Goal: Task Accomplishment & Management: Use online tool/utility

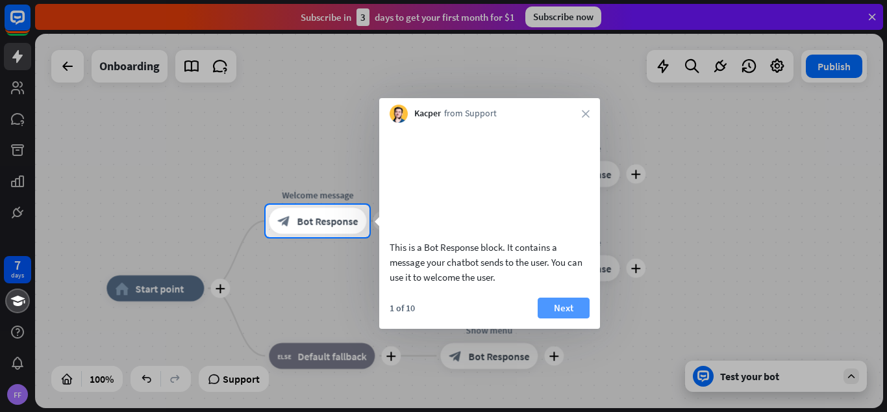
click at [565, 318] on button "Next" at bounding box center [564, 308] width 52 height 21
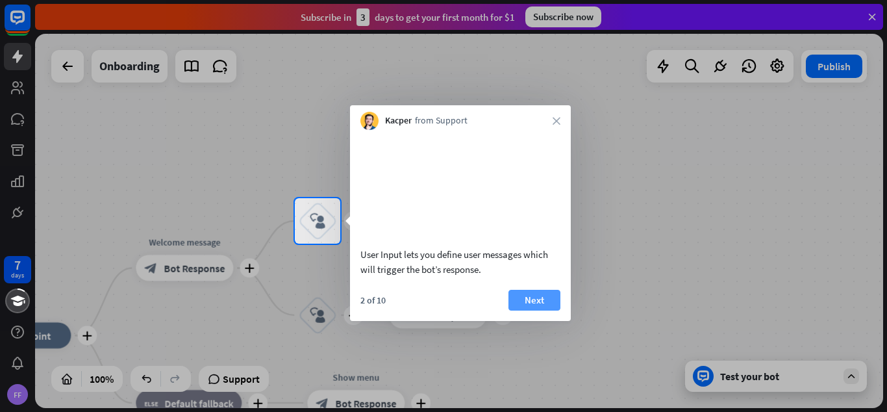
click at [541, 311] on button "Next" at bounding box center [535, 300] width 52 height 21
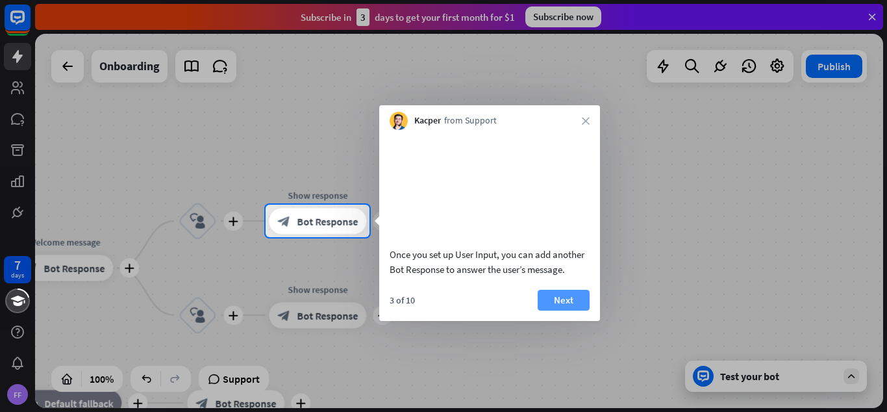
click at [558, 311] on button "Next" at bounding box center [564, 300] width 52 height 21
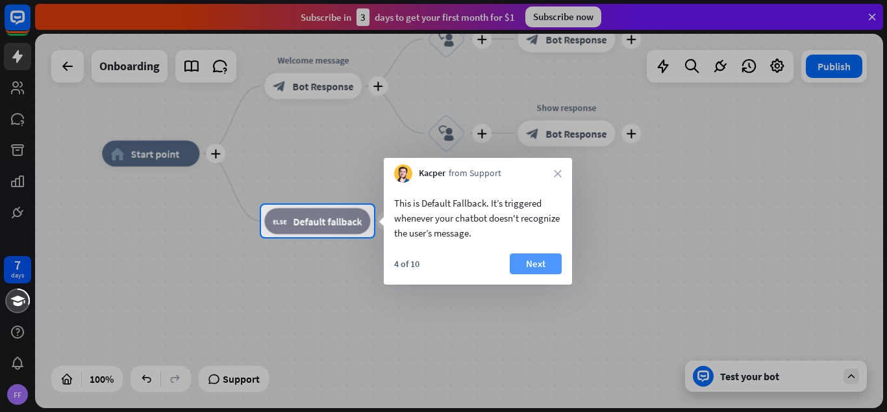
click at [541, 269] on button "Next" at bounding box center [536, 263] width 52 height 21
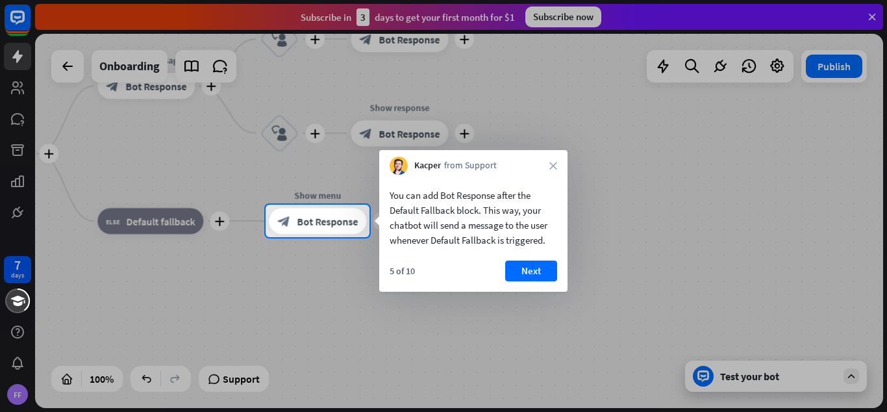
click at [541, 269] on button "Next" at bounding box center [531, 270] width 52 height 21
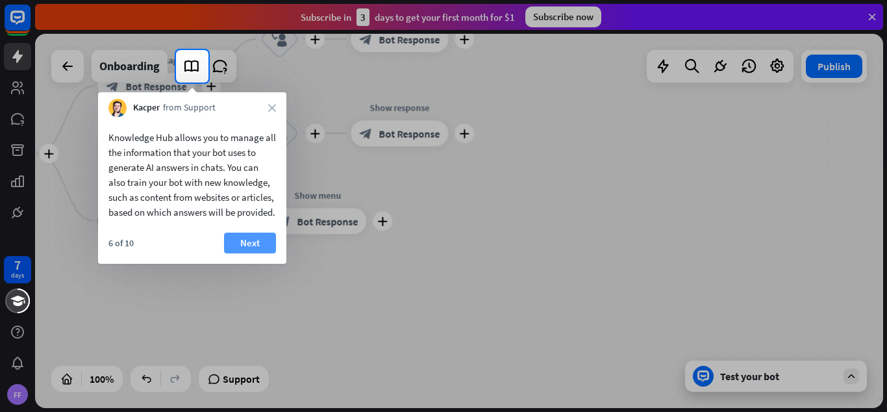
click at [251, 253] on button "Next" at bounding box center [250, 243] width 52 height 21
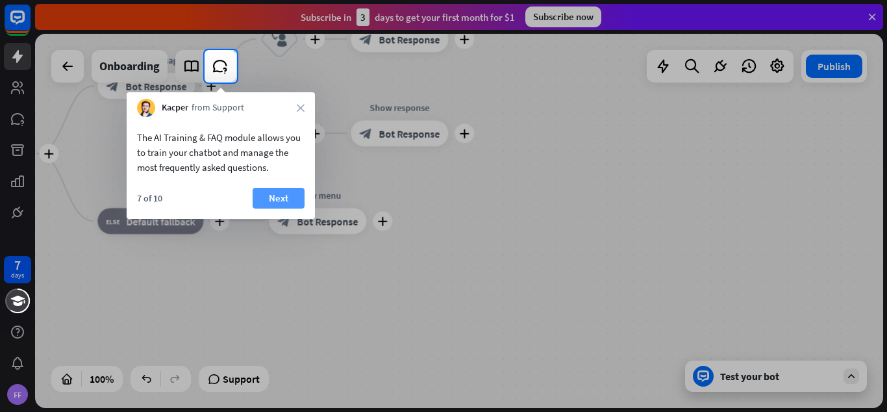
click at [269, 202] on button "Next" at bounding box center [279, 198] width 52 height 21
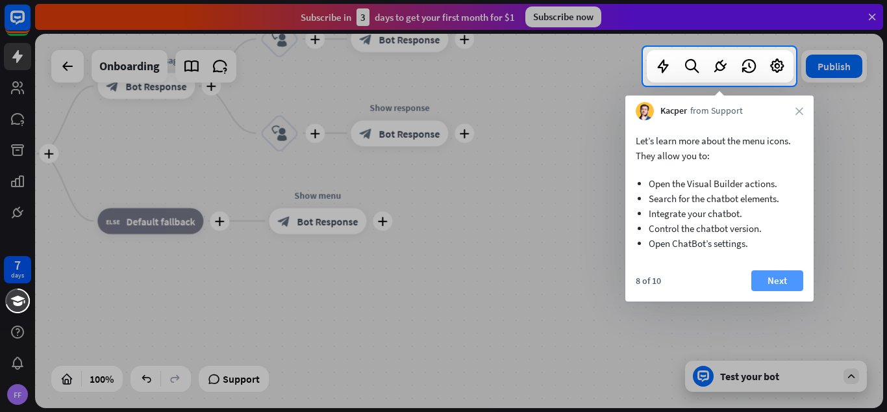
click at [766, 281] on button "Next" at bounding box center [778, 280] width 52 height 21
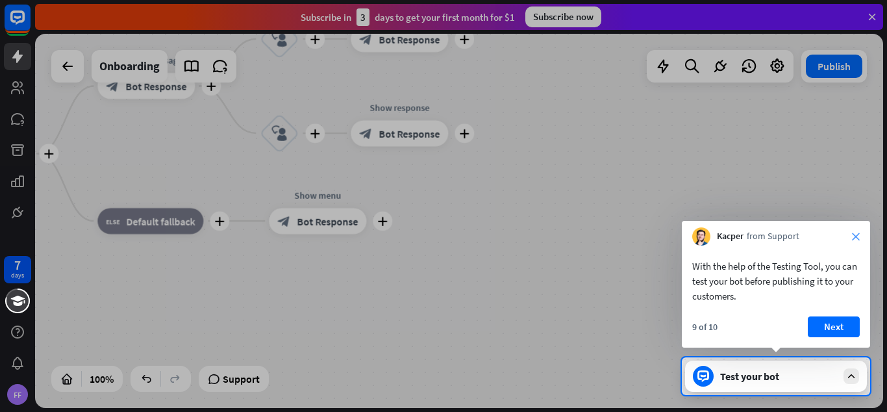
click at [857, 240] on icon "close" at bounding box center [856, 237] width 8 height 8
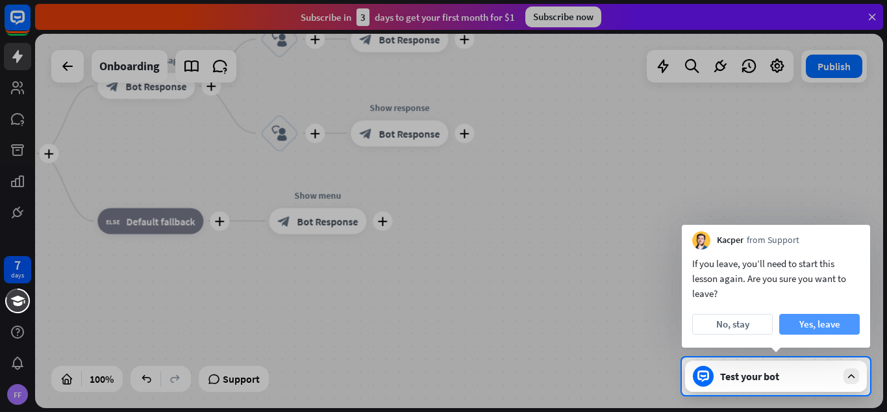
click at [809, 331] on button "Yes, leave" at bounding box center [820, 324] width 81 height 21
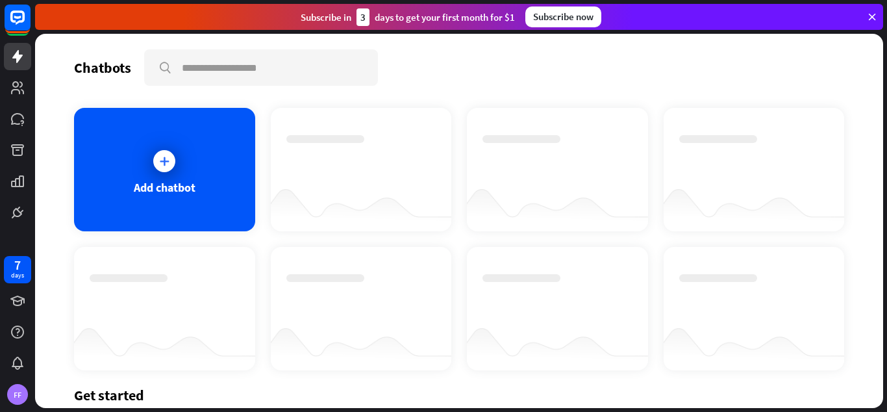
drag, startPoint x: 104, startPoint y: 400, endPoint x: 101, endPoint y: 389, distance: 11.5
click at [100, 398] on div "Get started" at bounding box center [459, 395] width 770 height 18
click at [201, 191] on div "Add chatbot" at bounding box center [164, 169] width 181 height 123
